Goal: Task Accomplishment & Management: Complete application form

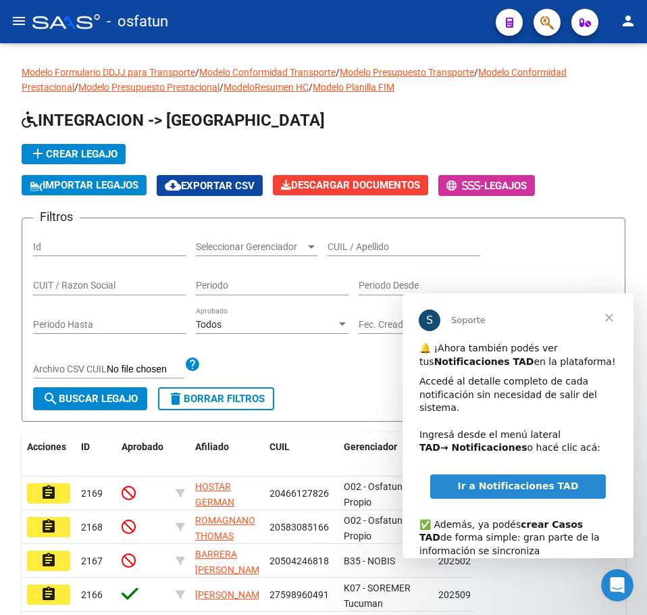
click at [21, 15] on mat-icon "menu" at bounding box center [19, 21] width 16 height 16
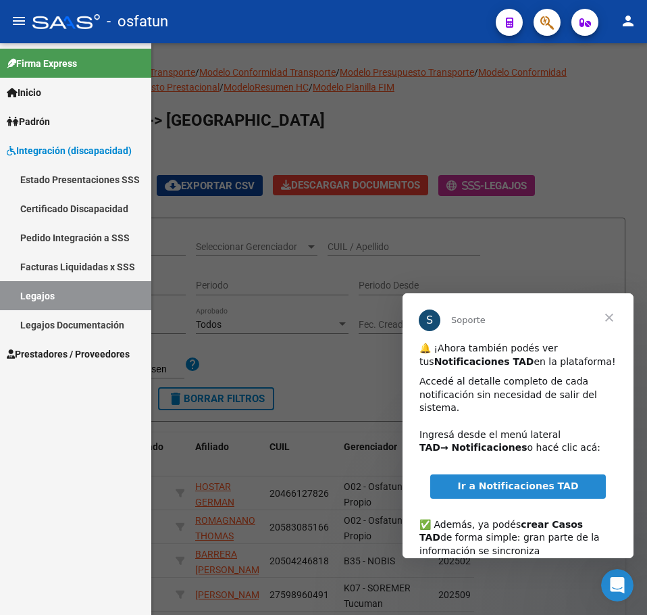
click at [59, 348] on span "Prestadores / Proveedores" at bounding box center [68, 354] width 123 height 15
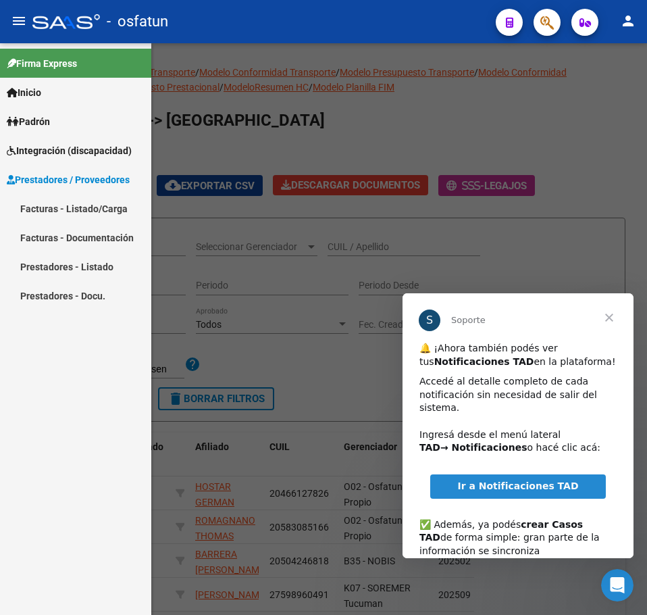
click at [66, 201] on link "Facturas - Listado/Carga" at bounding box center [75, 208] width 151 height 29
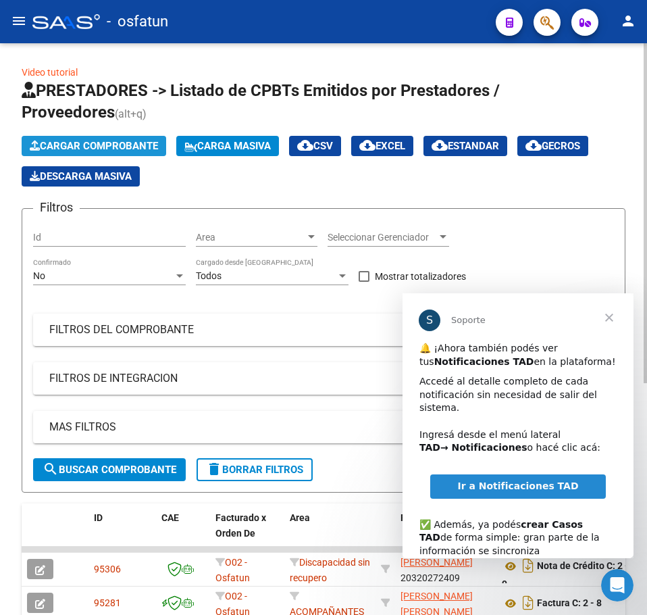
click at [93, 145] on span "Cargar Comprobante" at bounding box center [94, 146] width 128 height 12
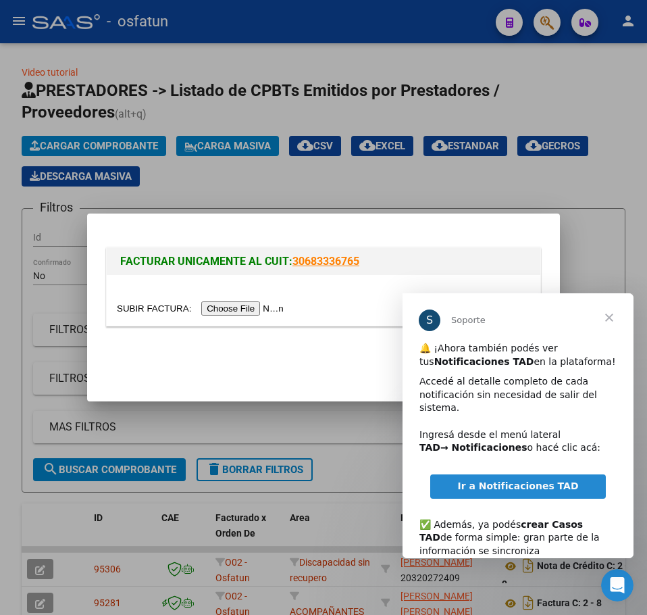
click at [233, 307] on input "file" at bounding box center [202, 308] width 171 height 14
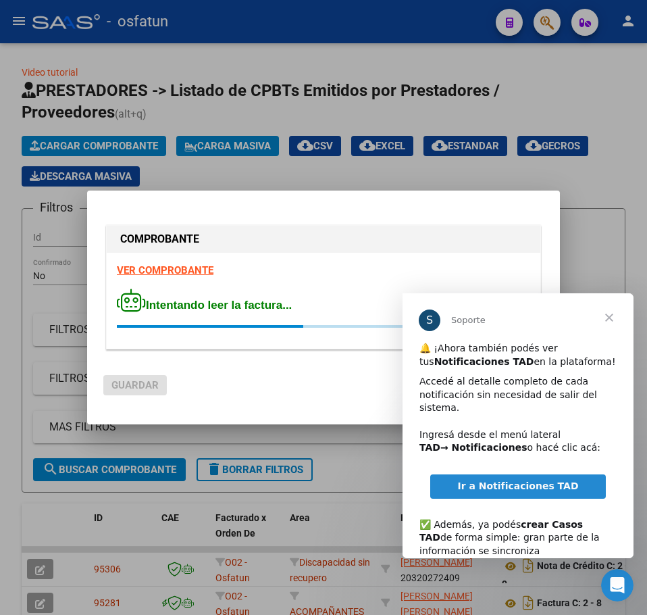
click at [612, 313] on span "Cerrar" at bounding box center [609, 317] width 49 height 49
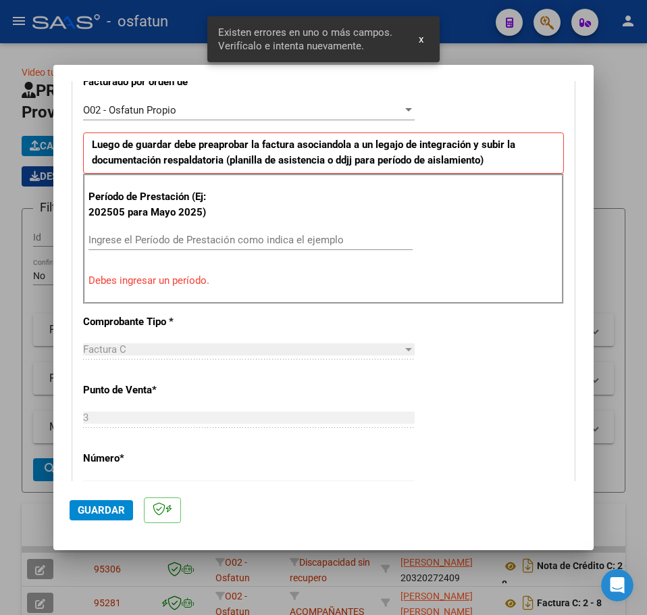
scroll to position [313, 0]
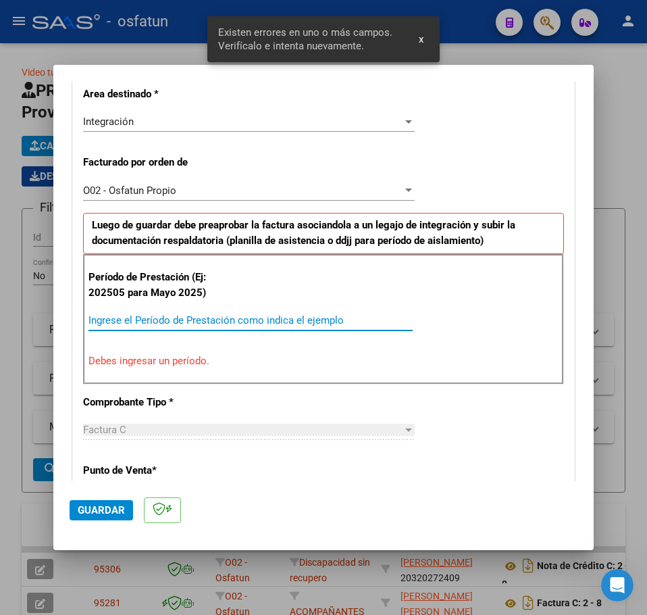
click at [124, 322] on input "Ingrese el Período de Prestación como indica el ejemplo" at bounding box center [250, 320] width 324 height 12
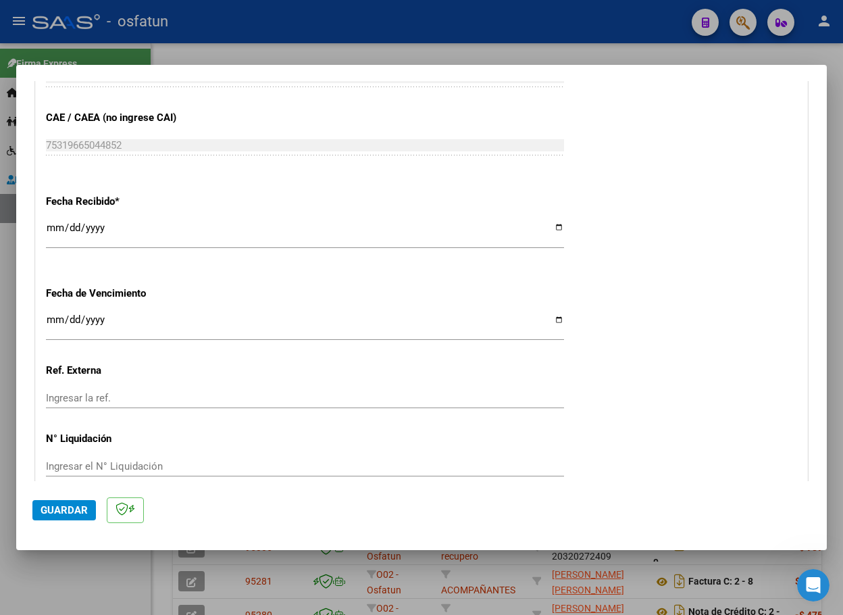
scroll to position [975, 0]
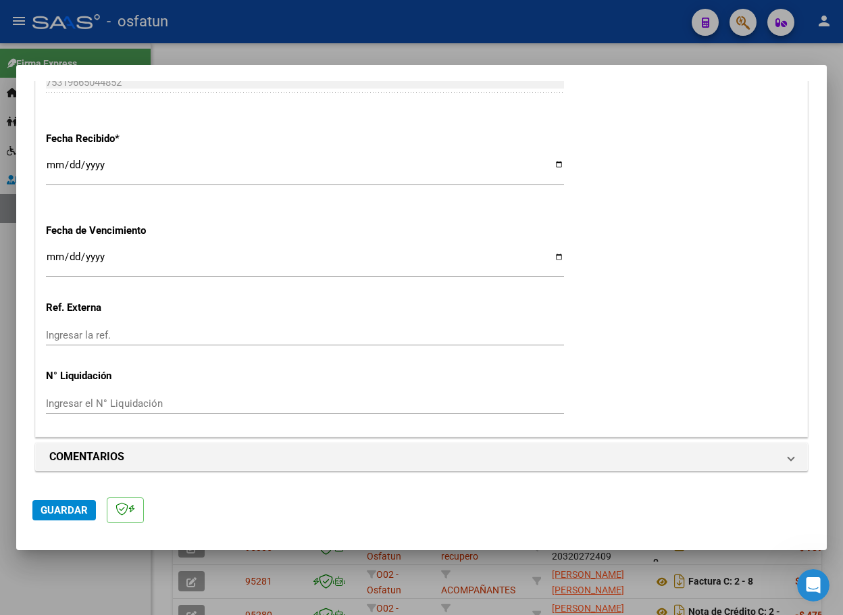
type input "202507"
click at [71, 509] on span "Guardar" at bounding box center [64, 510] width 47 height 12
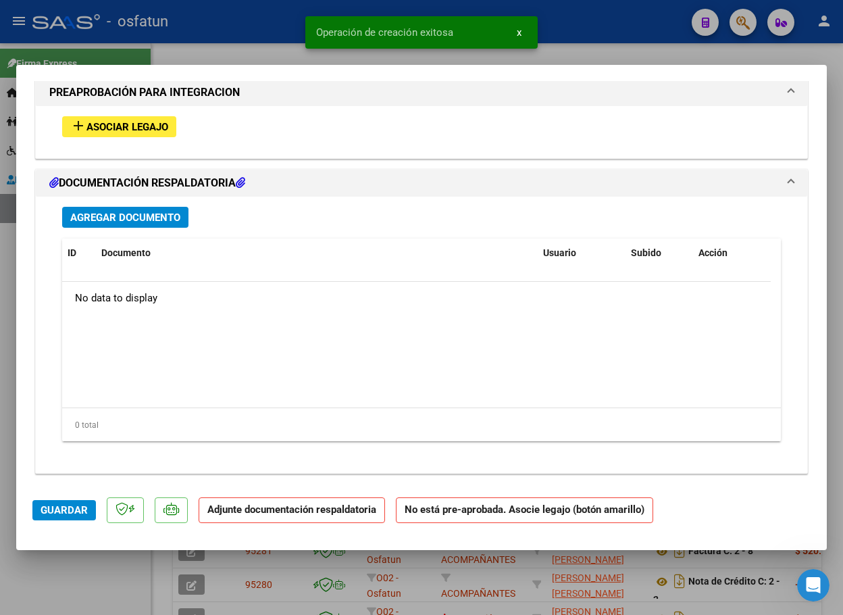
scroll to position [1366, 0]
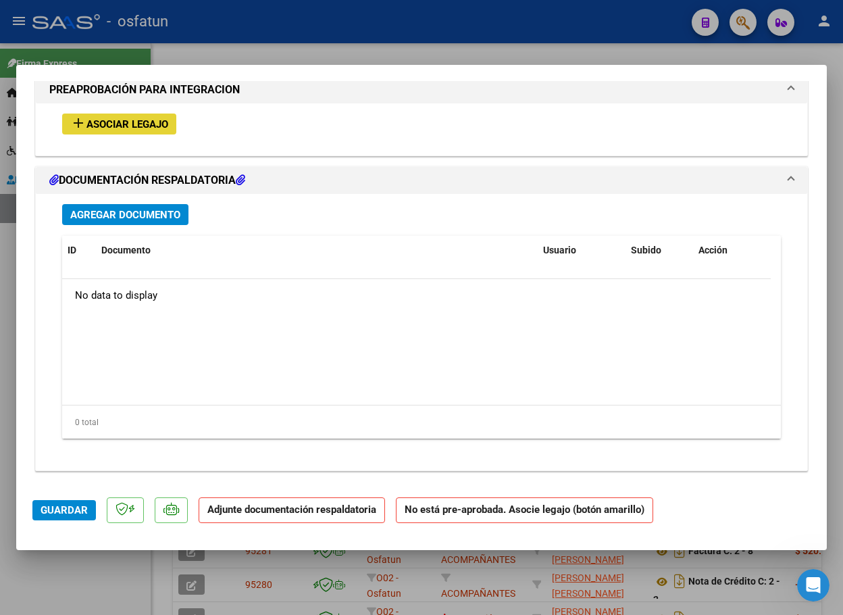
click at [139, 122] on span "Asociar Legajo" at bounding box center [127, 124] width 82 height 12
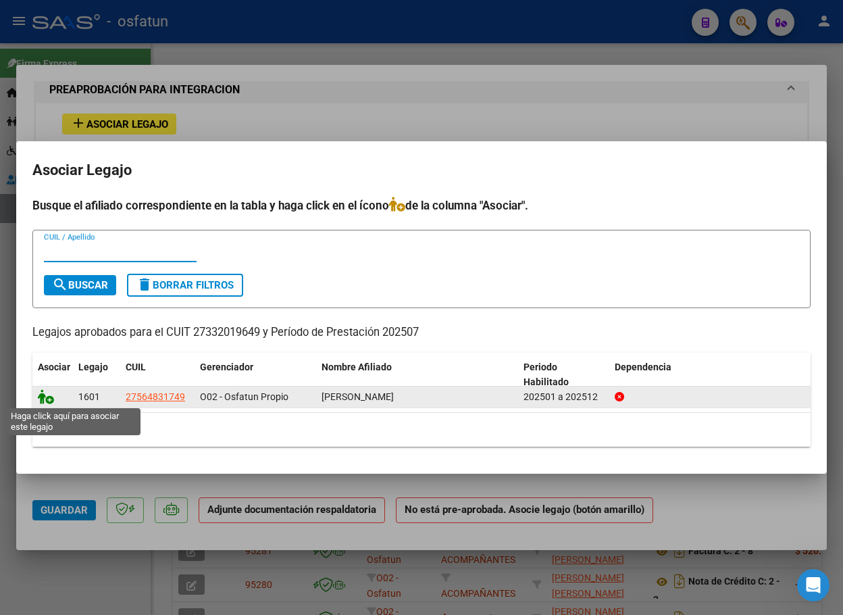
click at [47, 400] on icon at bounding box center [46, 396] width 16 height 15
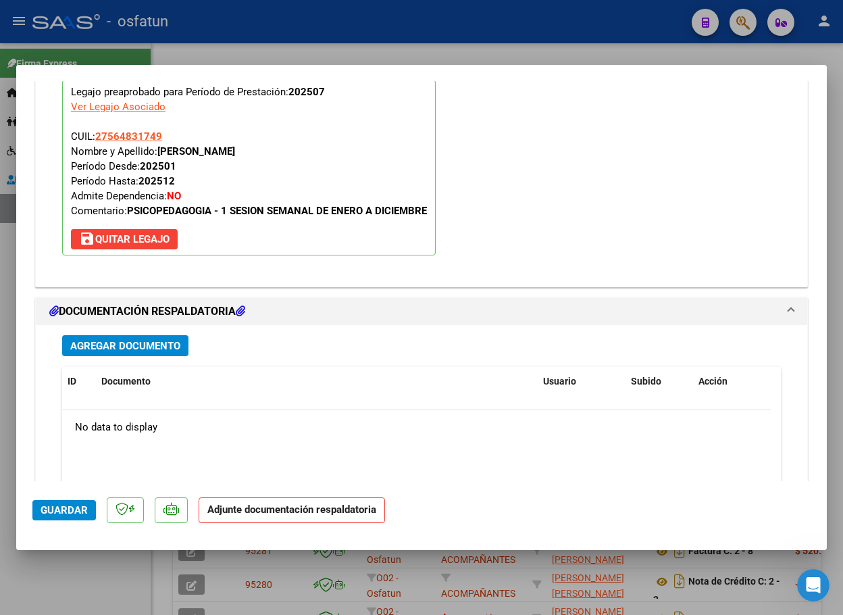
scroll to position [1441, 0]
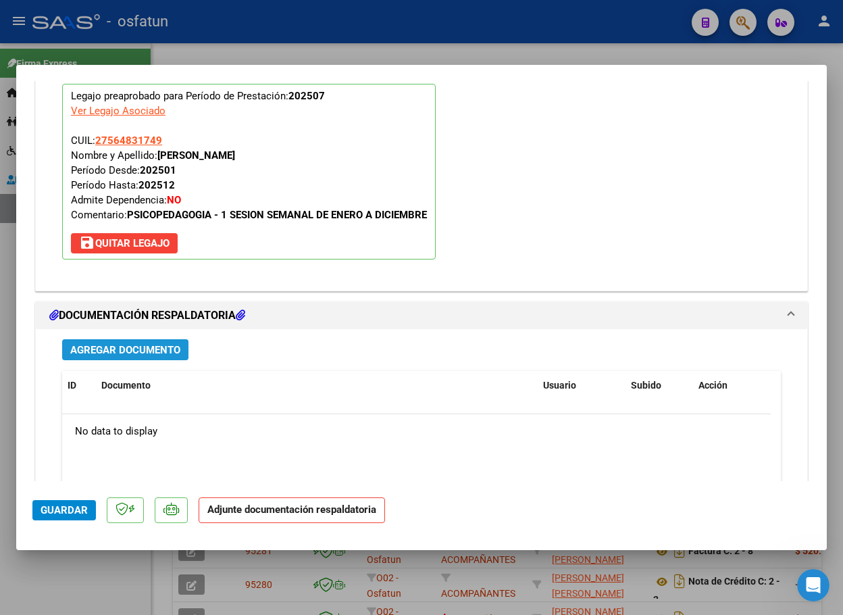
click at [141, 349] on span "Agregar Documento" at bounding box center [125, 350] width 110 height 12
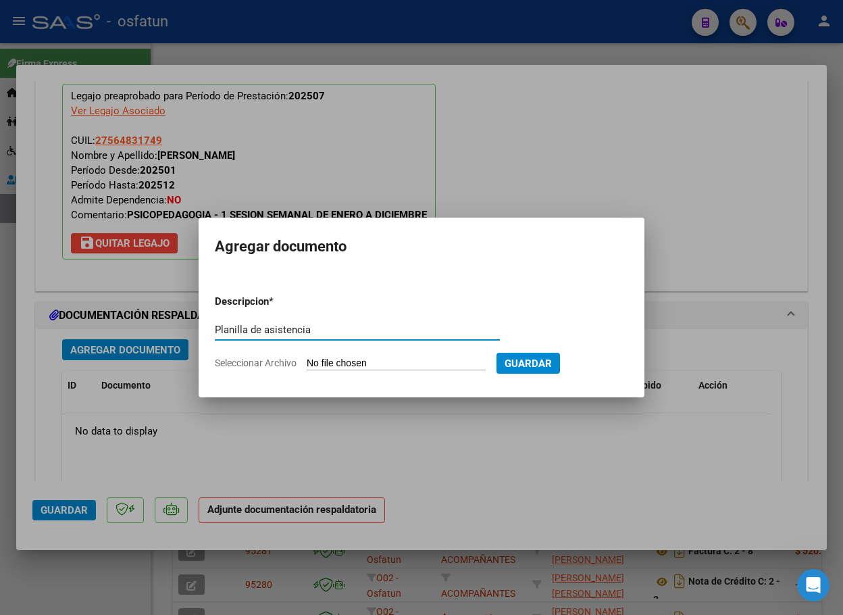
type input "Planilla de asistencia"
click at [408, 363] on input "Seleccionar Archivo" at bounding box center [396, 363] width 179 height 13
click at [286, 330] on input "Planilla de asistencia" at bounding box center [357, 330] width 285 height 12
click at [339, 359] on input "Seleccionar Archivo" at bounding box center [396, 363] width 179 height 13
type input "C:\fakepath\osso [PERSON_NAME].pdf"
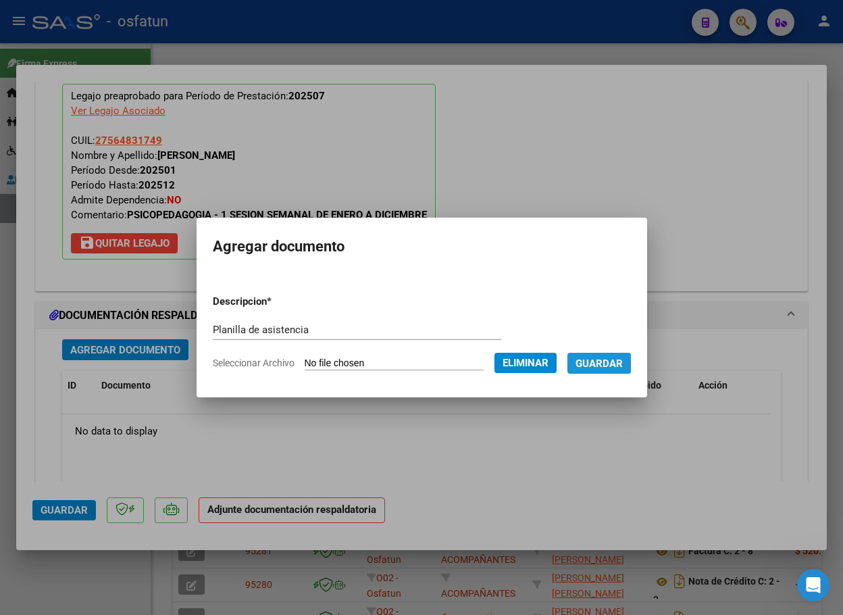
click at [613, 363] on span "Guardar" at bounding box center [598, 363] width 47 height 12
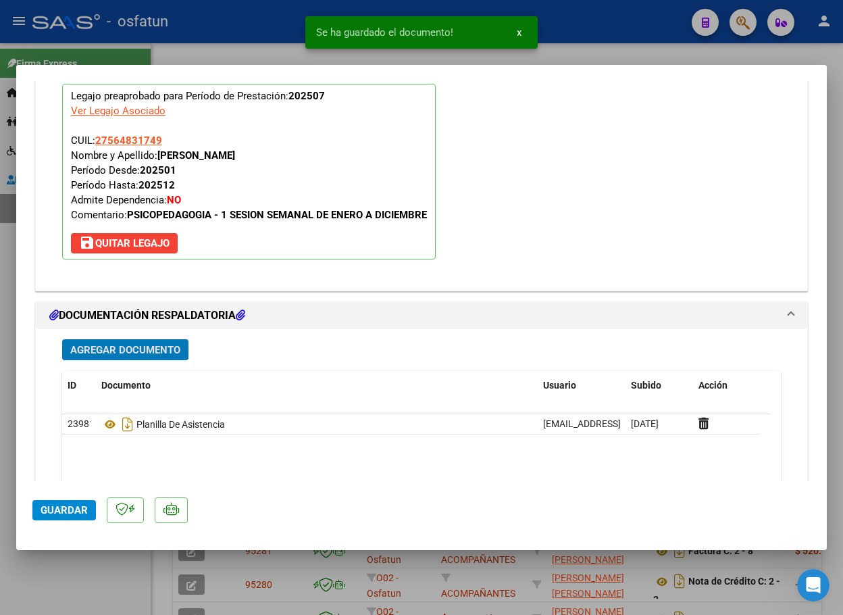
click at [53, 511] on span "Guardar" at bounding box center [64, 510] width 47 height 12
click at [840, 68] on div at bounding box center [421, 307] width 843 height 615
type input "$ 0,00"
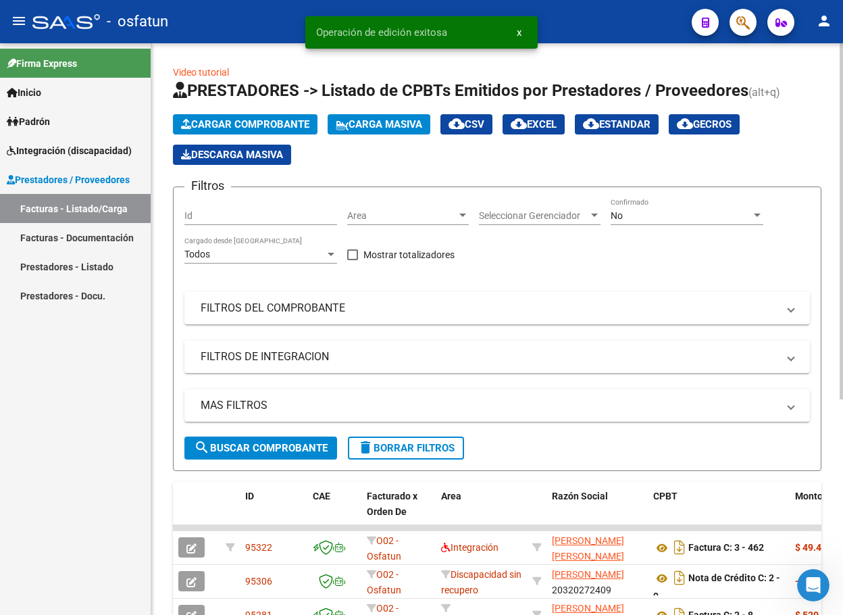
click at [273, 122] on span "Cargar Comprobante" at bounding box center [245, 124] width 128 height 12
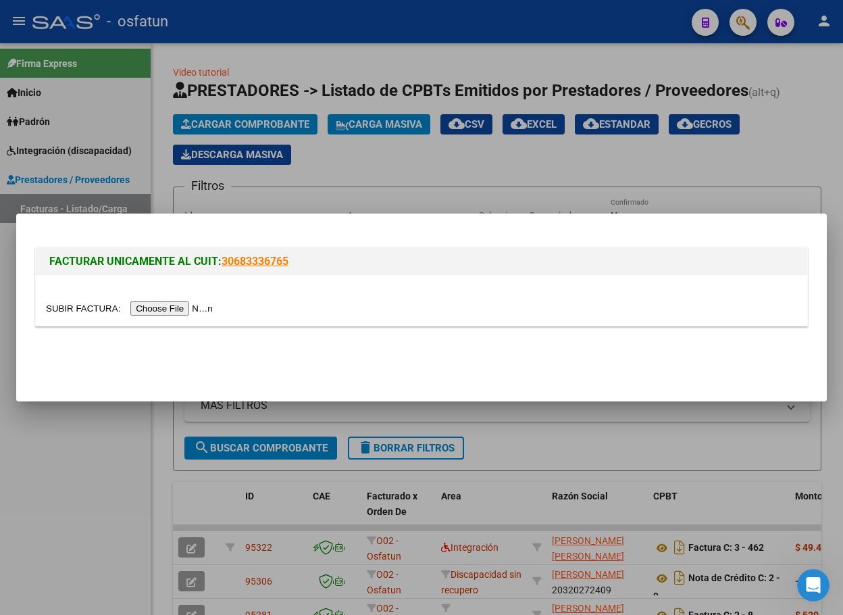
click at [196, 307] on input "file" at bounding box center [131, 308] width 171 height 14
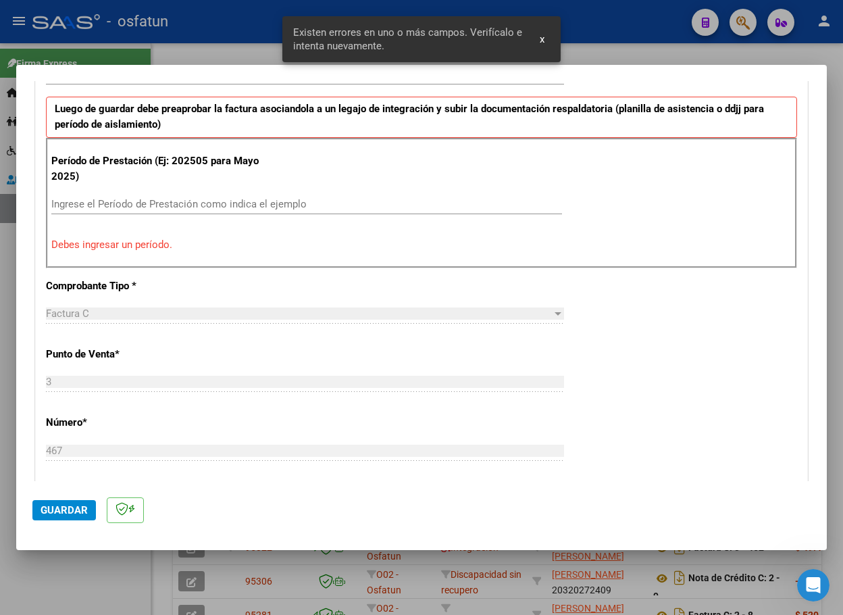
scroll to position [399, 0]
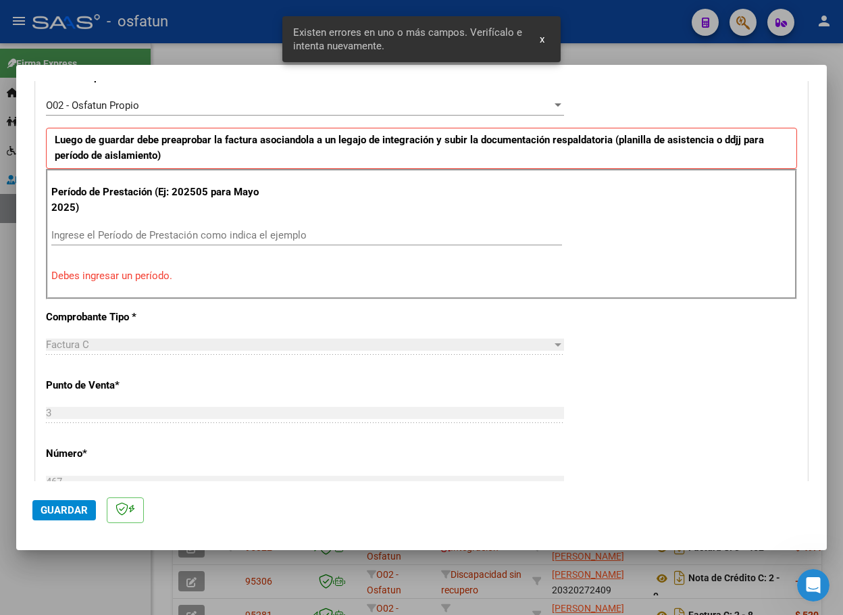
click at [128, 237] on input "Ingrese el Período de Prestación como indica el ejemplo" at bounding box center [306, 235] width 511 height 12
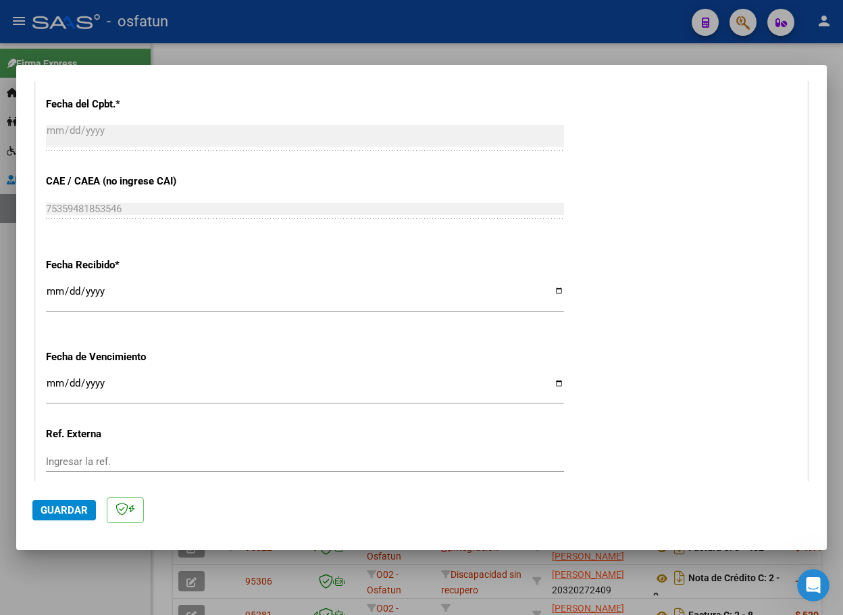
scroll to position [975, 0]
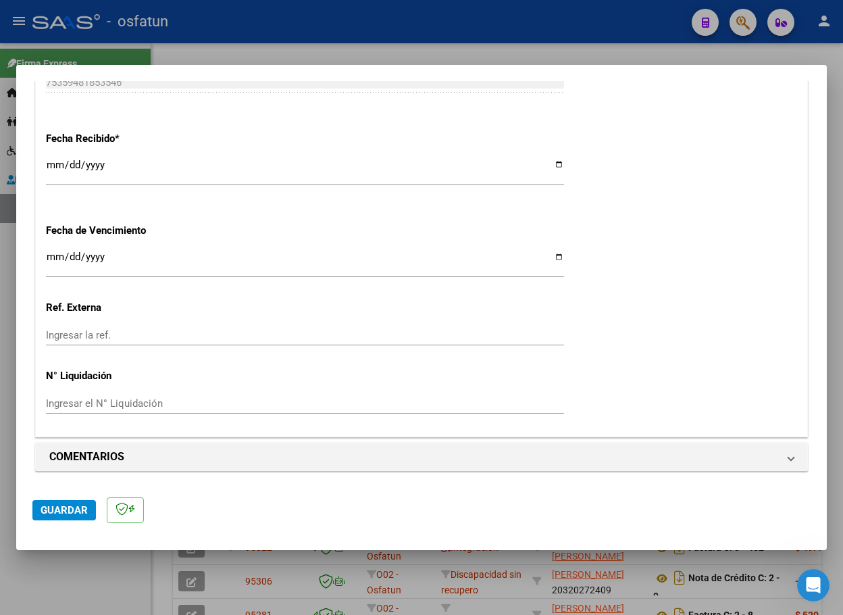
type input "202508"
click at [78, 507] on span "Guardar" at bounding box center [64, 510] width 47 height 12
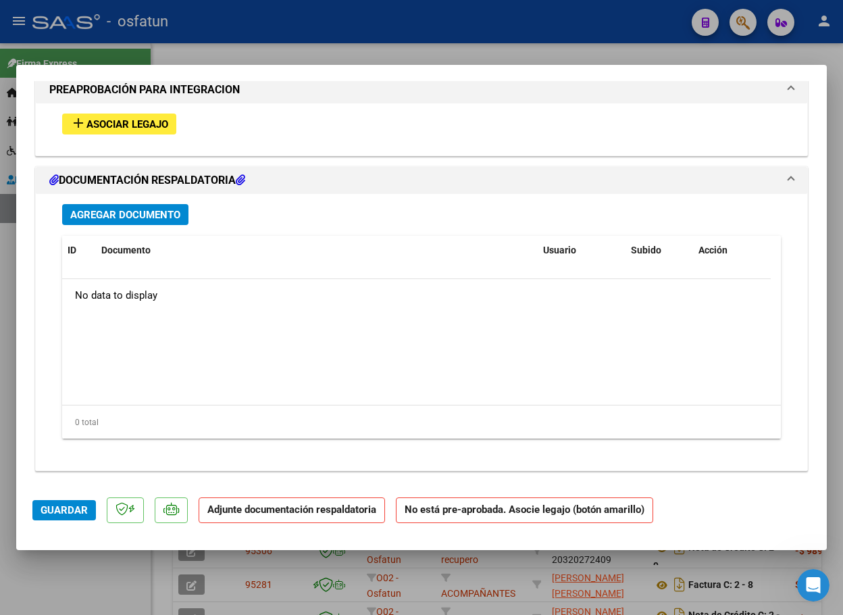
scroll to position [1231, 0]
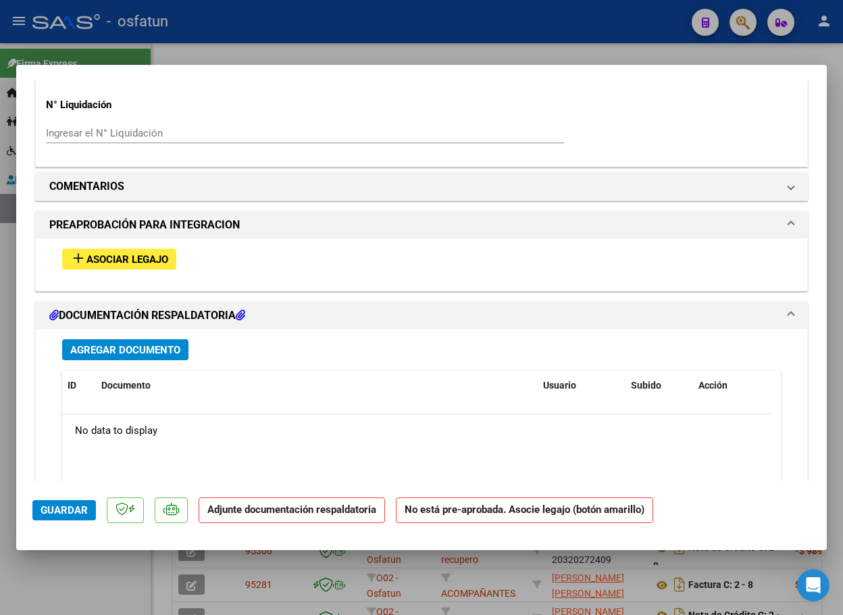
click at [113, 250] on button "add Asociar Legajo" at bounding box center [119, 259] width 114 height 21
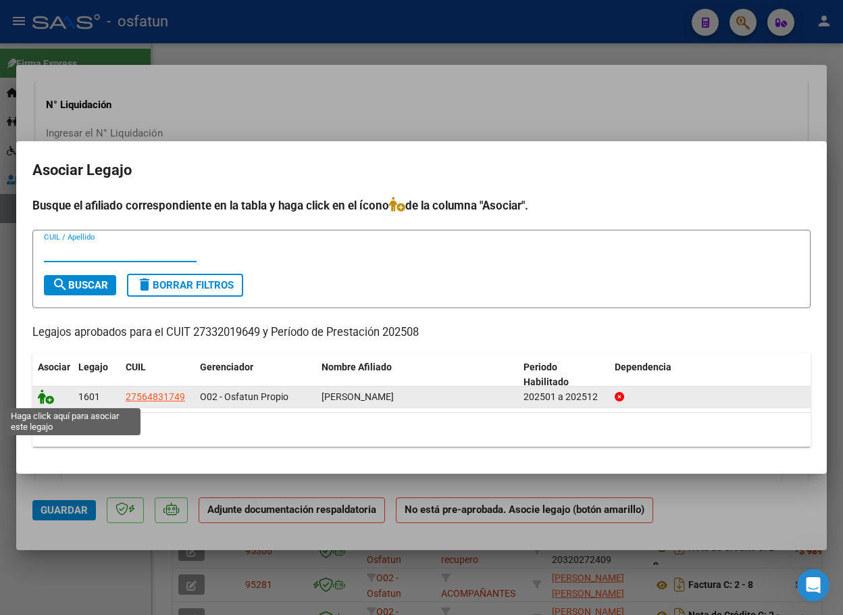
click at [46, 391] on icon at bounding box center [46, 396] width 16 height 15
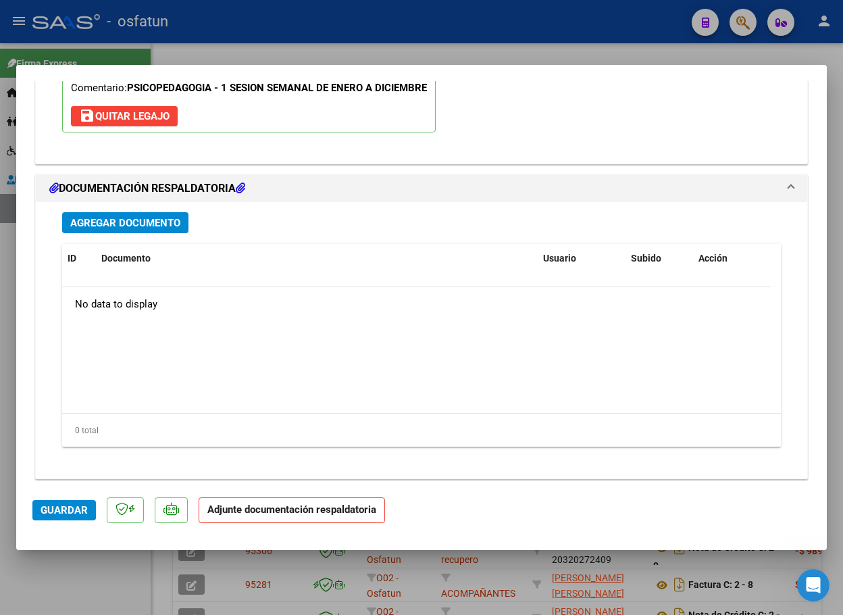
scroll to position [1576, 0]
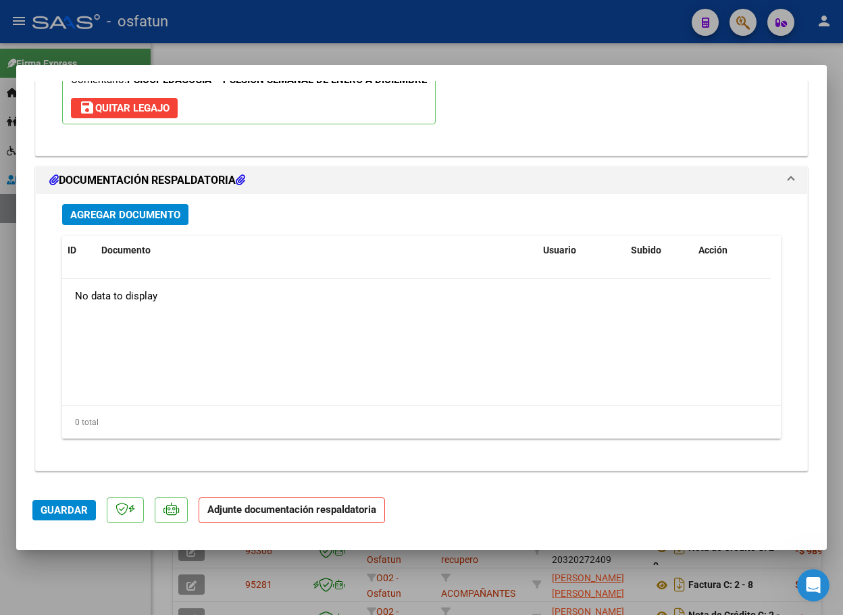
click at [143, 207] on button "Agregar Documento" at bounding box center [125, 214] width 126 height 21
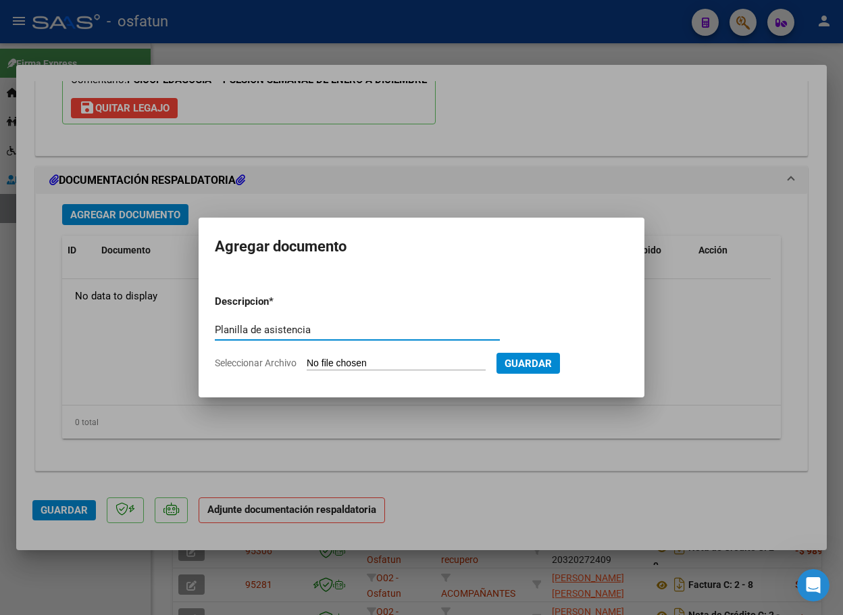
type input "Planilla de asistencia"
click at [353, 361] on input "Seleccionar Archivo" at bounding box center [396, 363] width 179 height 13
type input "C:\fakepath\osso agosto [PERSON_NAME].pdf"
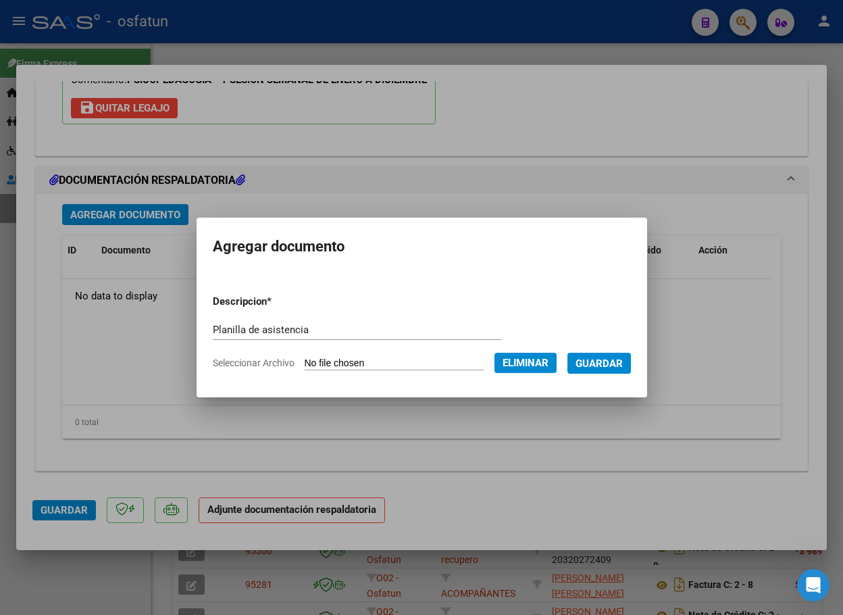
click at [617, 363] on span "Guardar" at bounding box center [598, 363] width 47 height 12
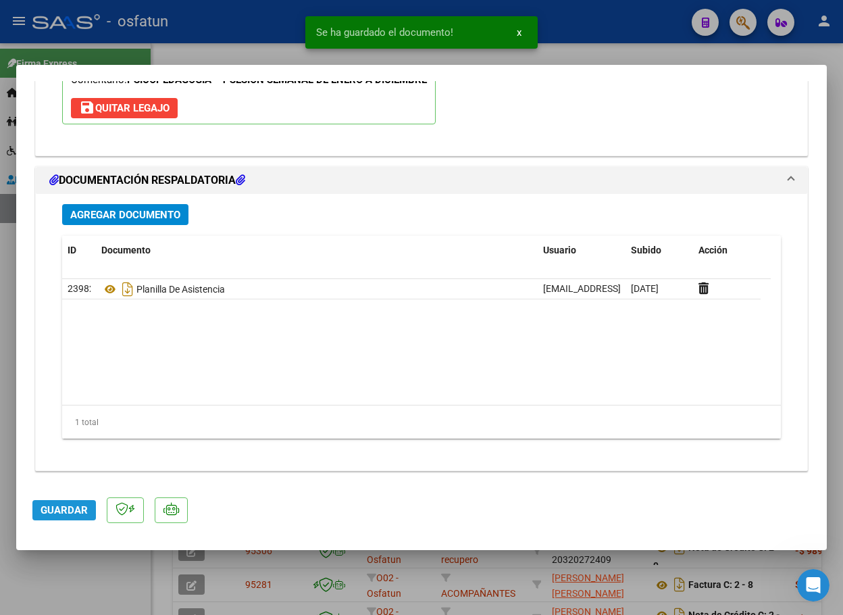
click at [77, 511] on span "Guardar" at bounding box center [64, 510] width 47 height 12
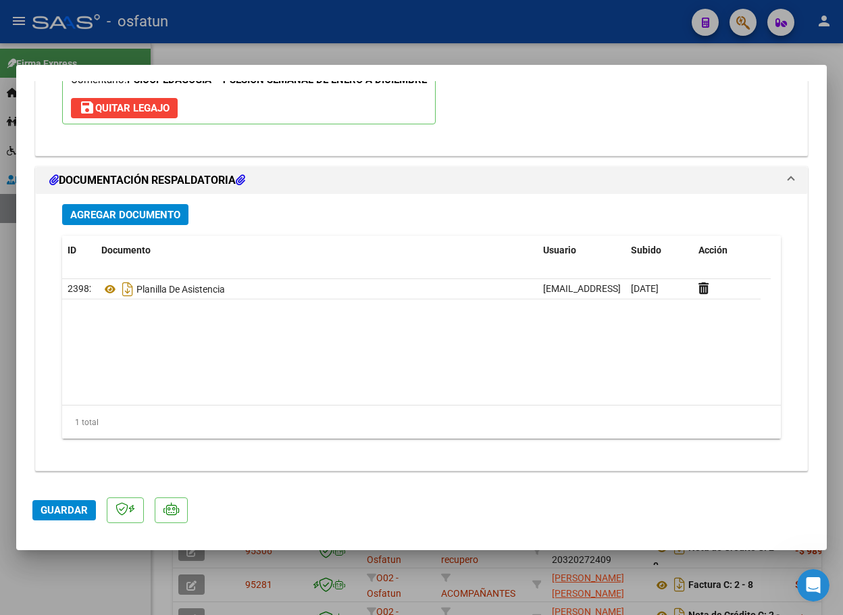
click at [621, 50] on div at bounding box center [421, 307] width 843 height 615
type input "$ 0,00"
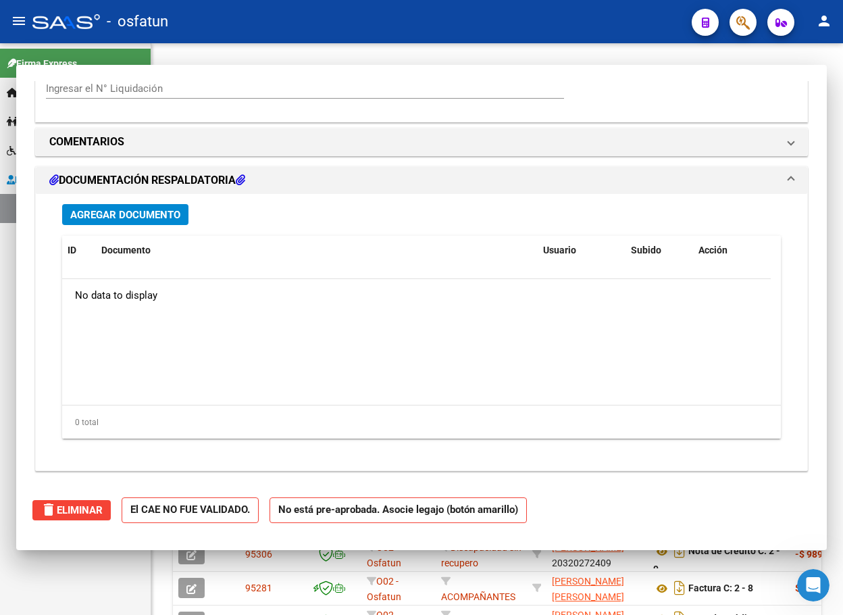
scroll to position [1437, 0]
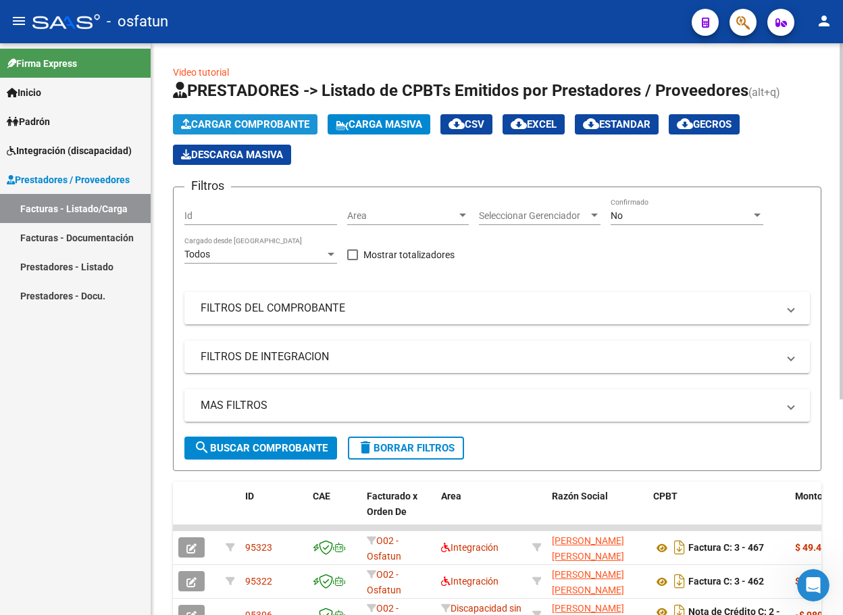
click at [251, 124] on span "Cargar Comprobante" at bounding box center [245, 124] width 128 height 12
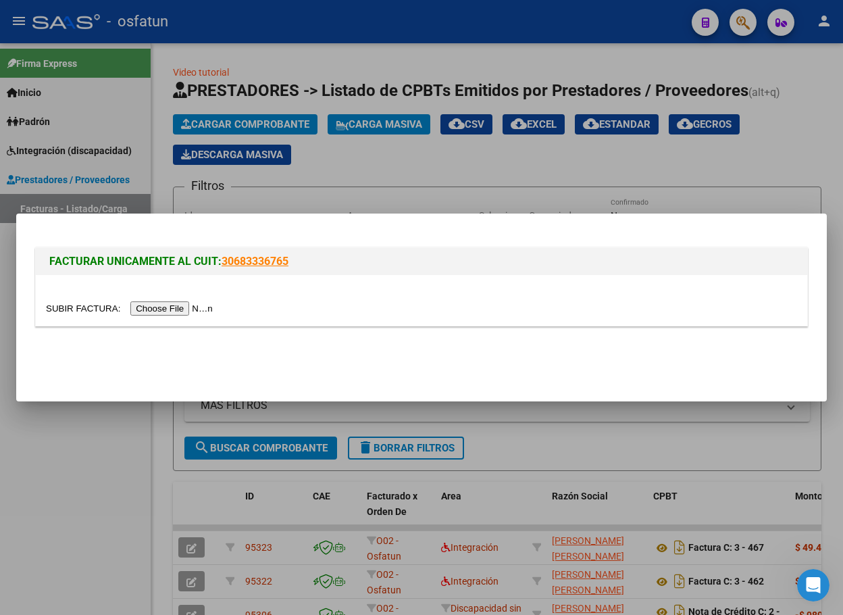
click at [166, 309] on input "file" at bounding box center [131, 308] width 171 height 14
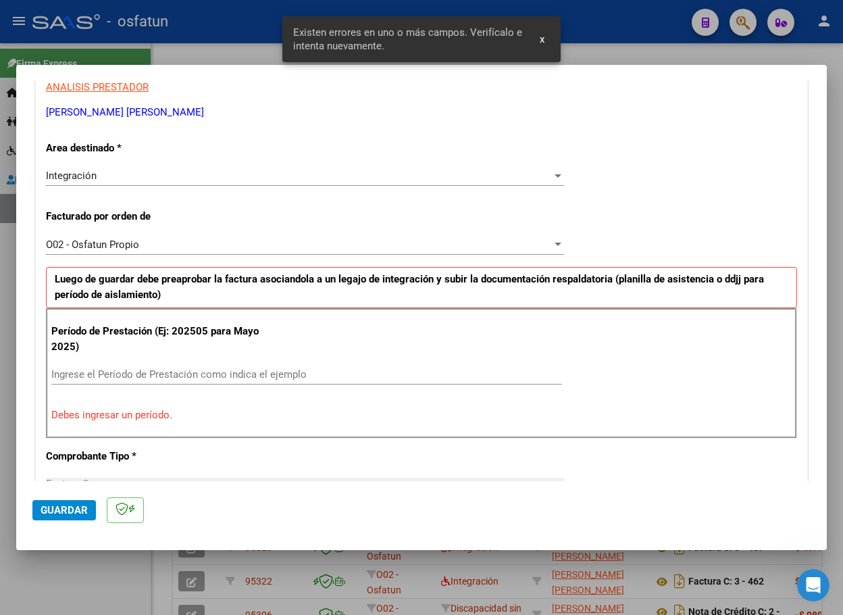
scroll to position [449, 0]
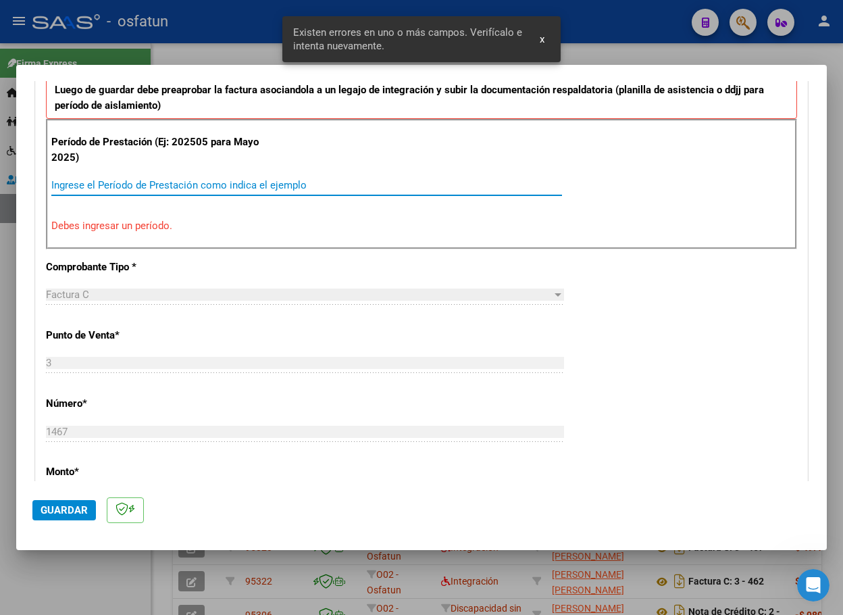
click at [159, 182] on input "Ingrese el Período de Prestación como indica el ejemplo" at bounding box center [306, 185] width 511 height 12
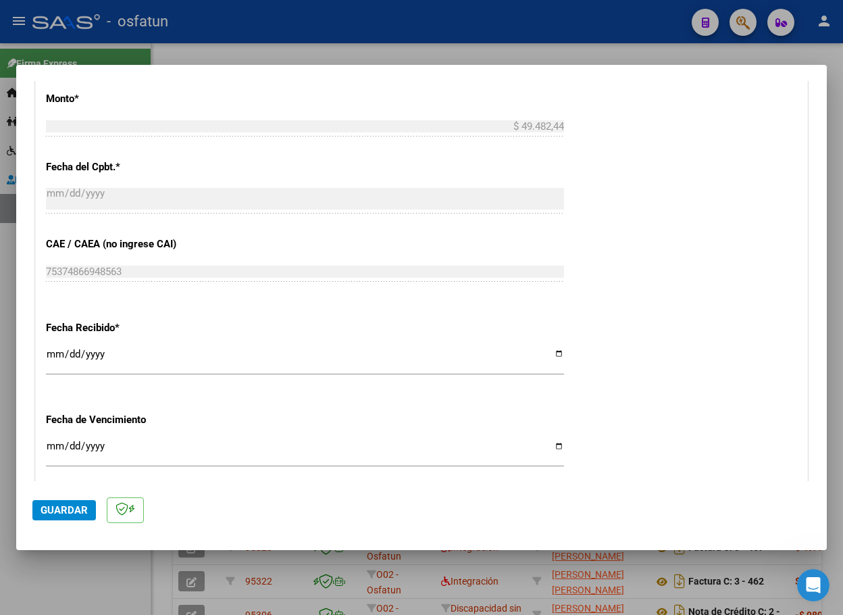
scroll to position [975, 0]
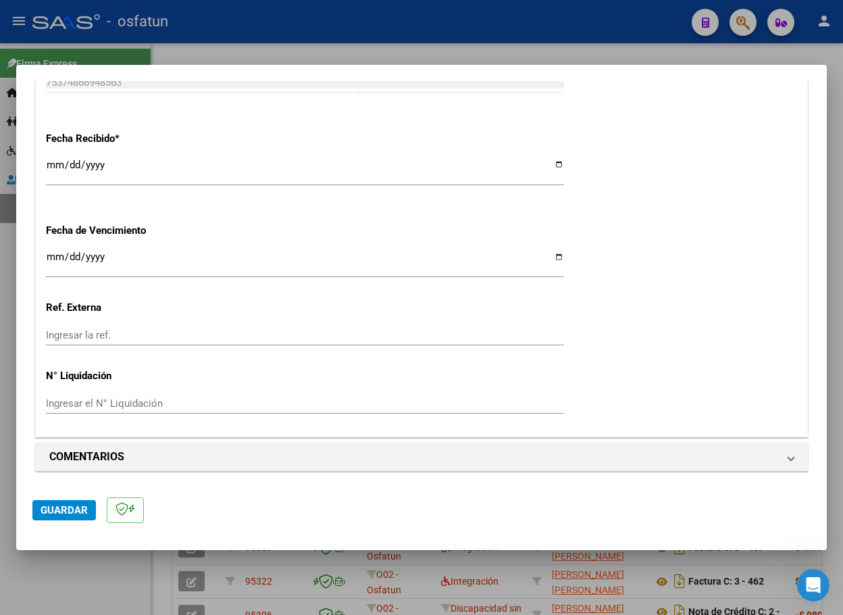
type input "202508"
click at [72, 511] on span "Guardar" at bounding box center [64, 510] width 47 height 12
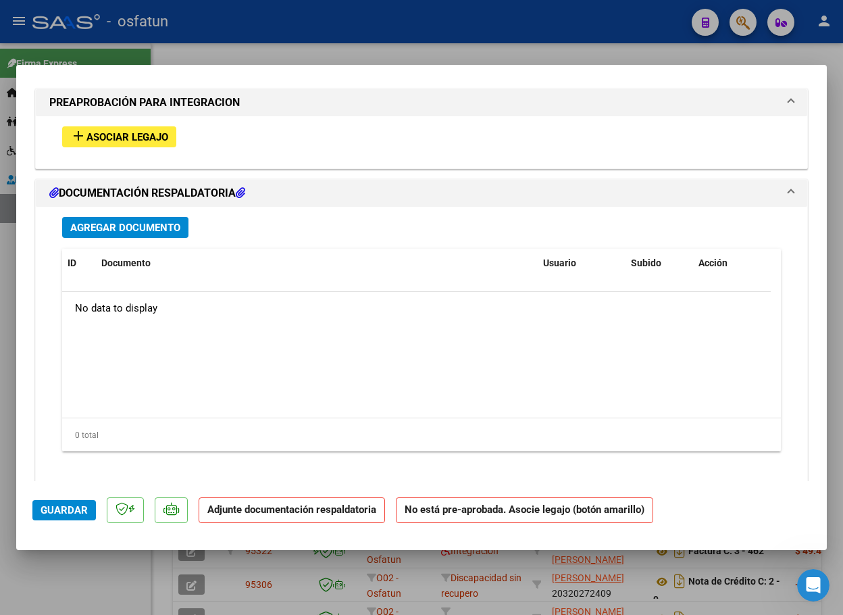
scroll to position [1366, 0]
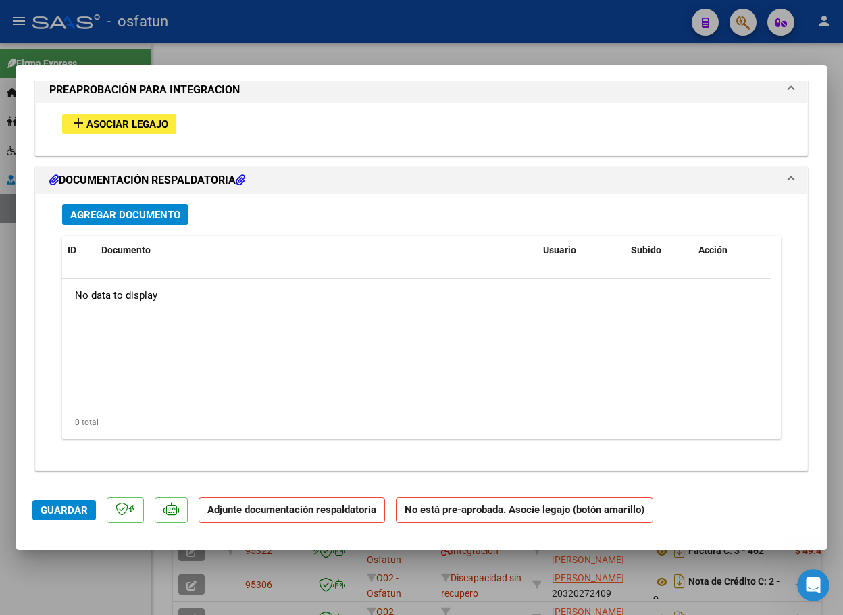
click at [118, 113] on button "add Asociar Legajo" at bounding box center [119, 123] width 114 height 21
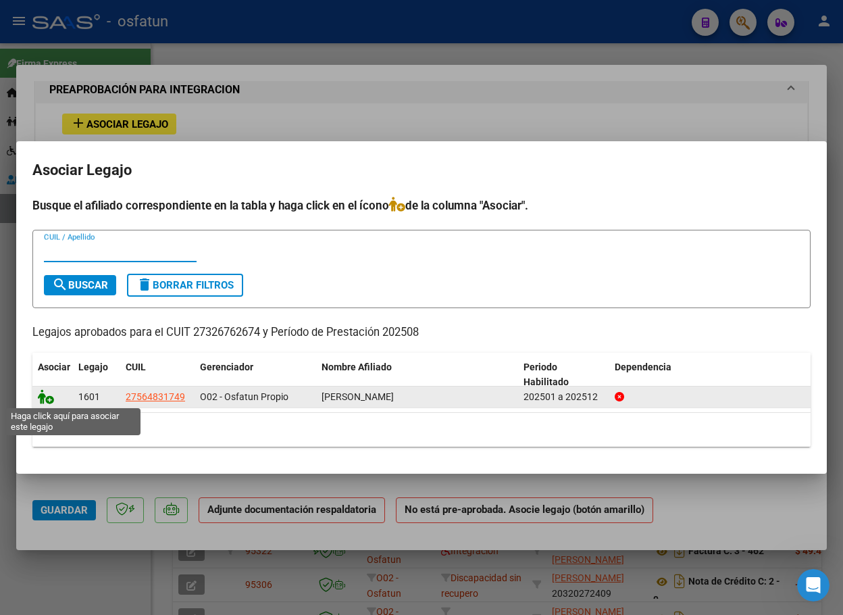
click at [46, 389] on icon at bounding box center [46, 396] width 16 height 15
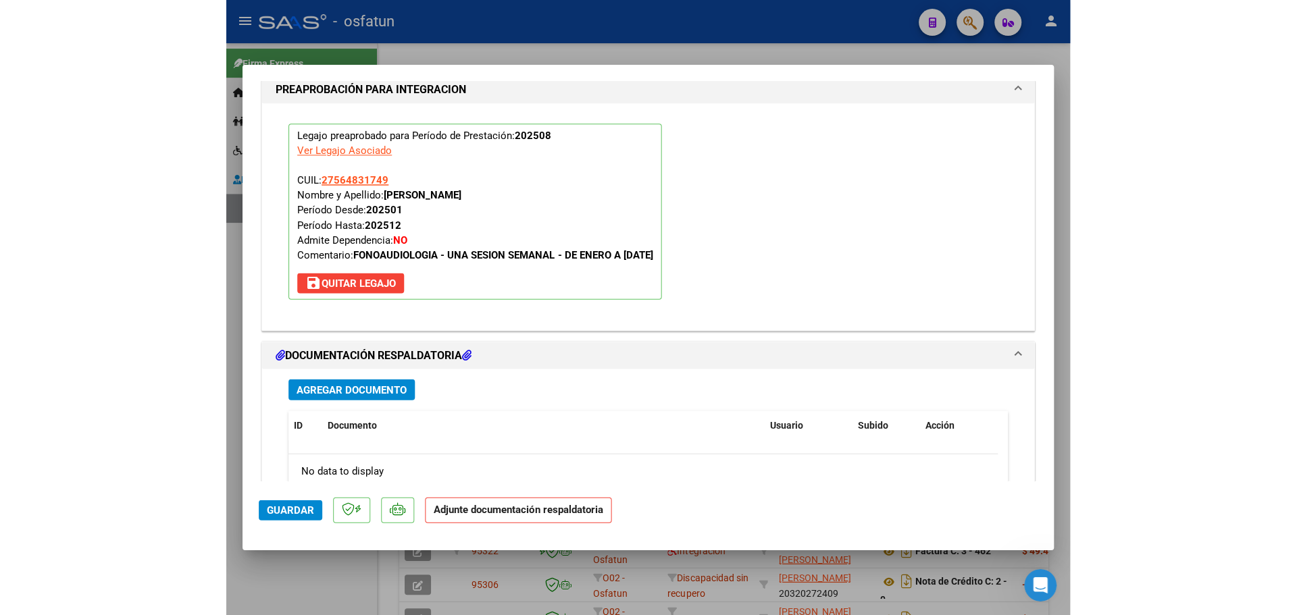
scroll to position [1576, 0]
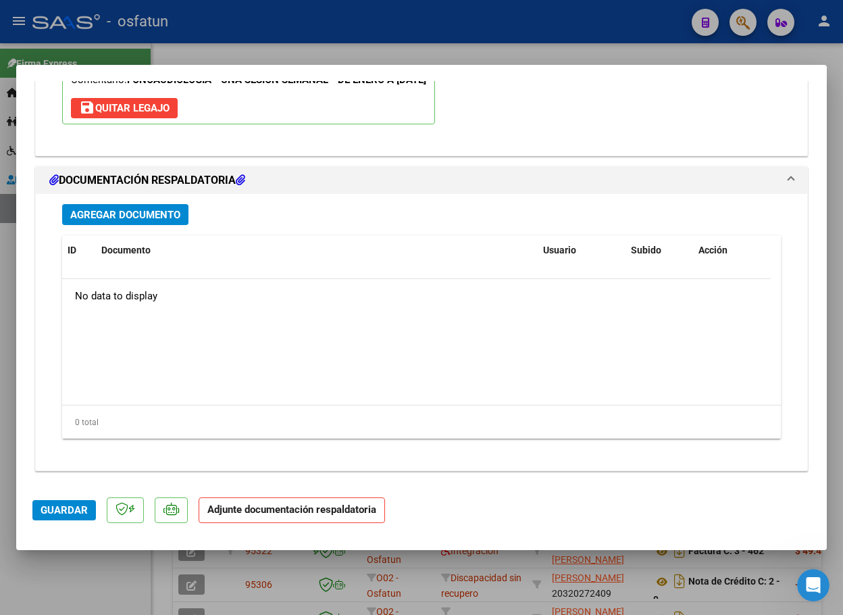
click at [134, 210] on span "Agregar Documento" at bounding box center [125, 215] width 110 height 12
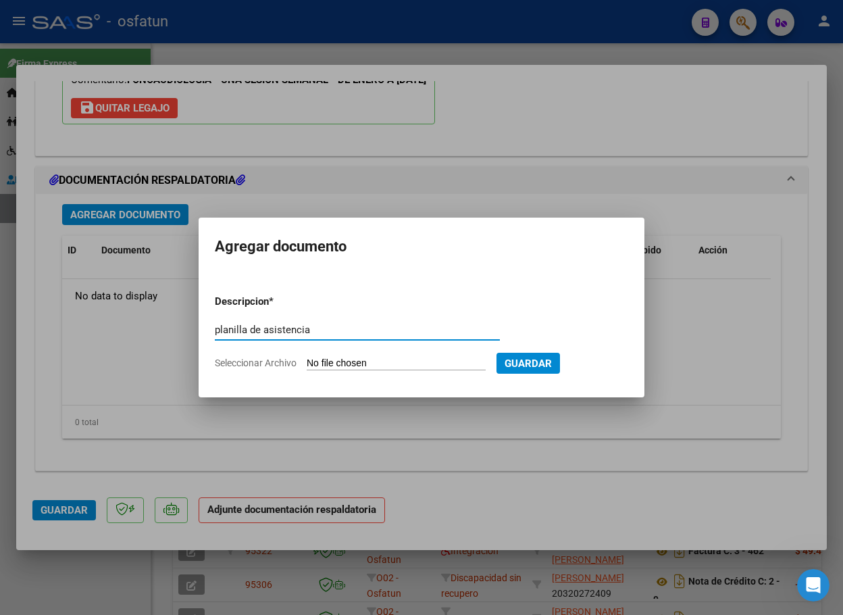
type input "planilla de asistencia"
click at [346, 363] on input "Seleccionar Archivo" at bounding box center [396, 363] width 179 height 13
type input "C:\fakepath\planilla [PERSON_NAME] [DATE].pdf"
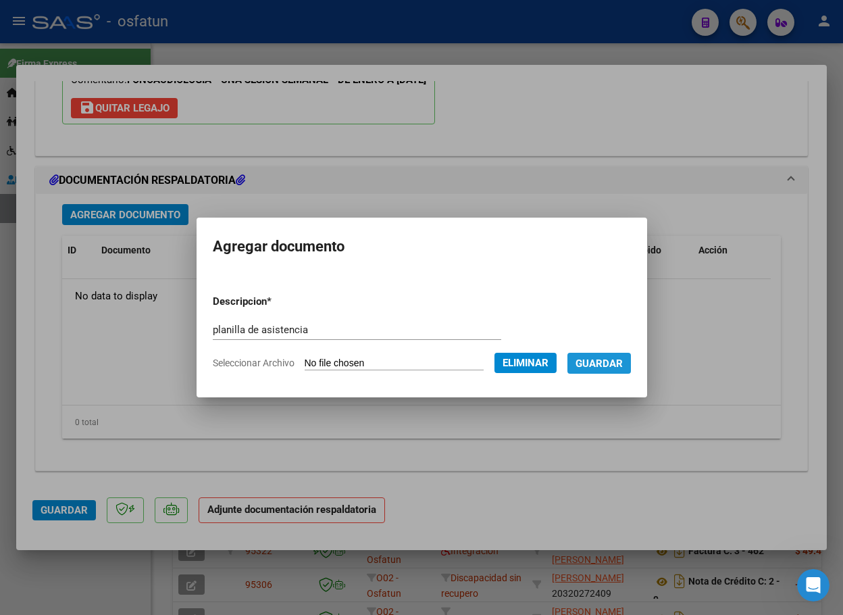
click at [622, 359] on span "Guardar" at bounding box center [598, 363] width 47 height 12
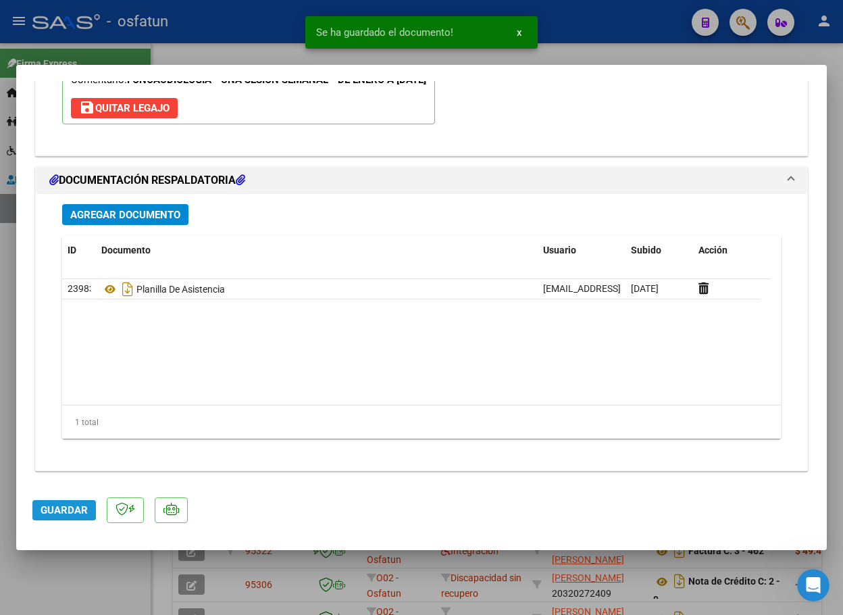
click at [74, 514] on span "Guardar" at bounding box center [64, 510] width 47 height 12
click at [630, 54] on div at bounding box center [421, 307] width 843 height 615
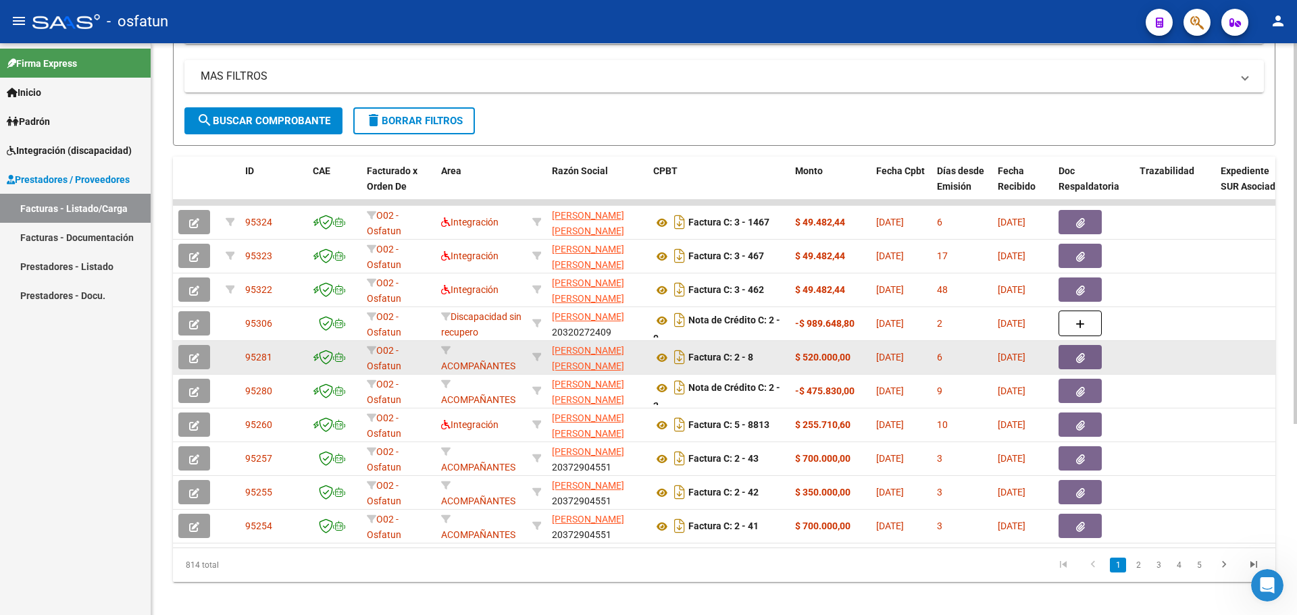
scroll to position [287, 0]
